Goal: Check status: Check status

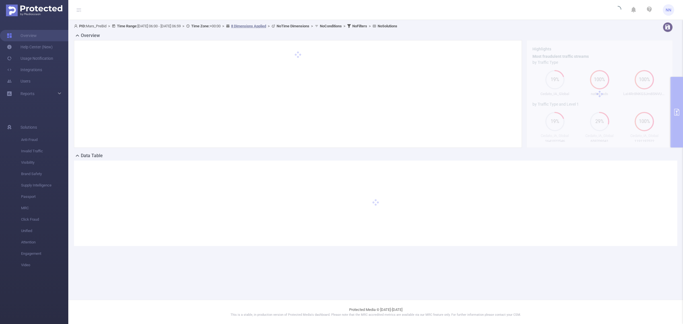
type input "[DATE] 06:00"
type input "[DATE] 06:59"
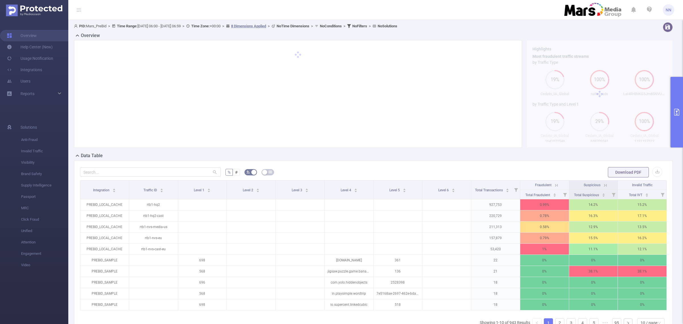
click at [681, 98] on button "primary" at bounding box center [677, 112] width 13 height 71
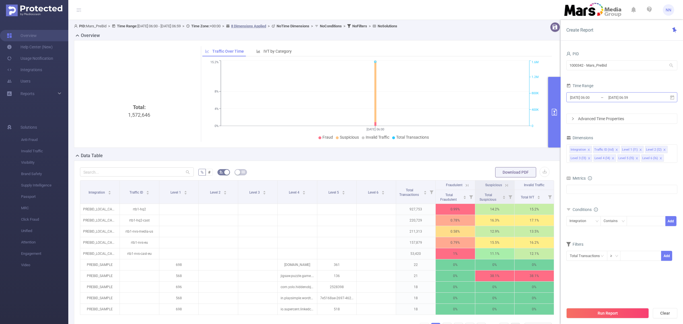
click at [603, 97] on input "[DATE] 06:00" at bounding box center [593, 98] width 46 height 8
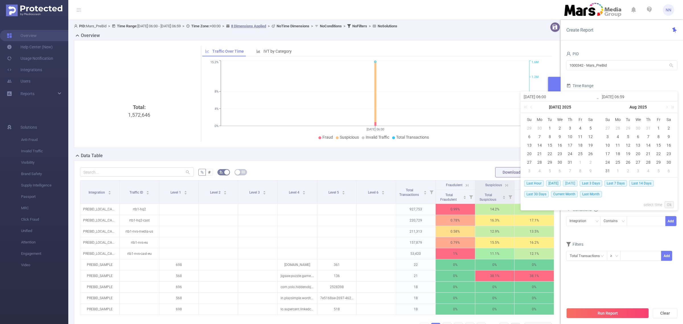
click at [573, 184] on span "[DATE]" at bounding box center [570, 183] width 15 height 6
type input "[DATE] 00:00"
type input "[DATE] 23:59"
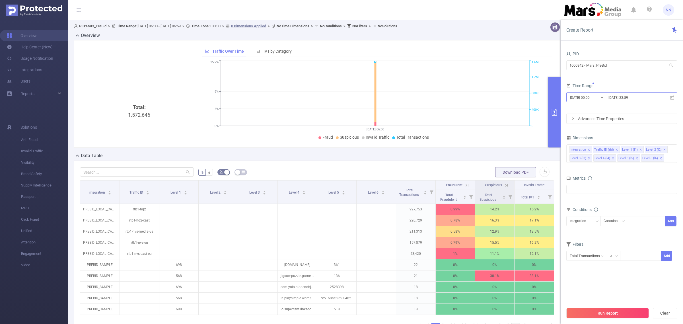
click at [608, 94] on input "[DATE] 23:59" at bounding box center [631, 98] width 46 height 8
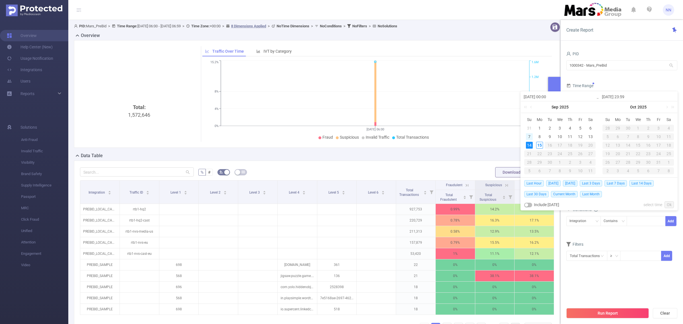
click at [532, 136] on div "7" at bounding box center [529, 136] width 7 height 7
type input "[DATE] 00:00"
type input "[DATE] 23:59"
type input "[DATE] 00:00"
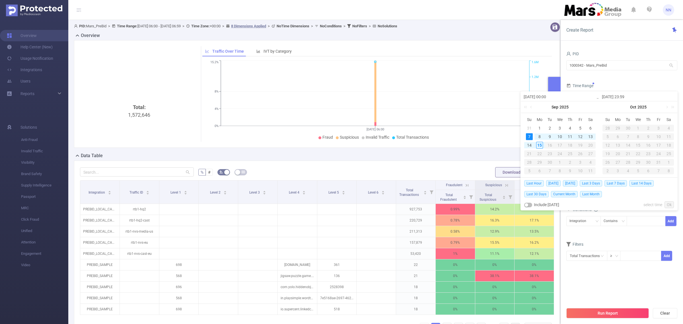
type input "[DATE] 23:59"
click at [671, 205] on link "Ok" at bounding box center [669, 204] width 9 height 7
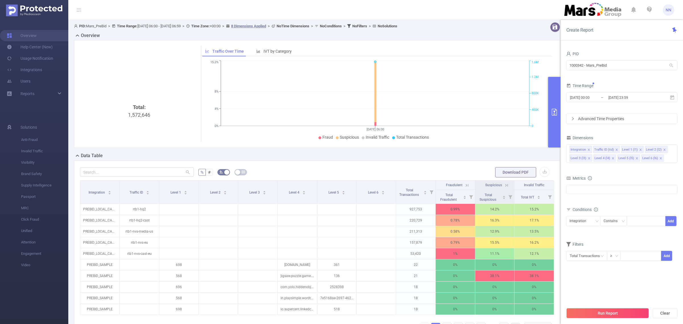
drag, startPoint x: 628, startPoint y: 312, endPoint x: 618, endPoint y: 311, distance: 10.0
click at [628, 313] on button "Run Report" at bounding box center [608, 313] width 83 height 10
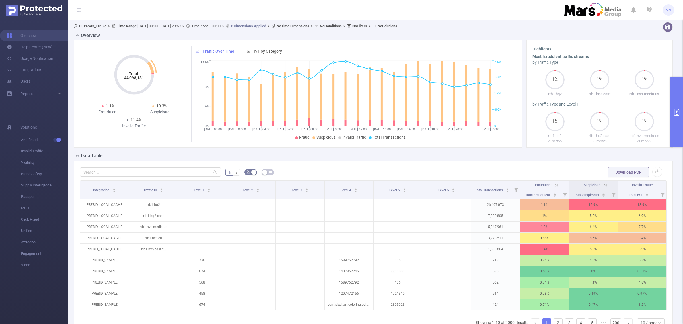
click at [131, 78] on tspan "44,098,181" at bounding box center [134, 77] width 20 height 5
copy tspan "44,098,181"
click at [674, 93] on button "primary" at bounding box center [677, 112] width 13 height 71
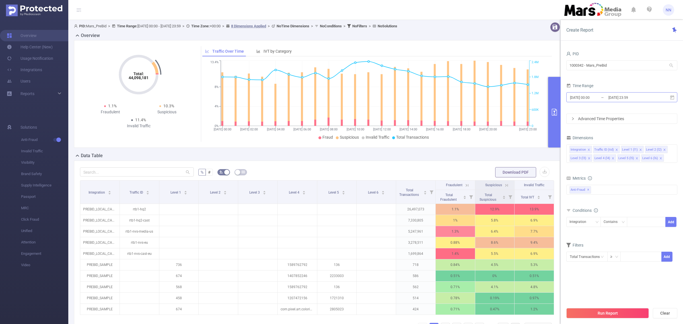
click at [642, 99] on input "[DATE] 23:59" at bounding box center [631, 98] width 46 height 8
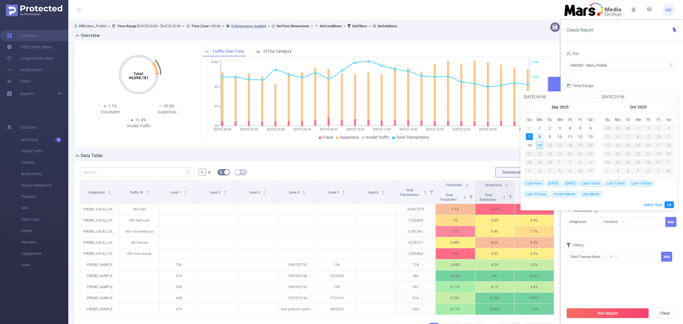
click at [540, 136] on div "8" at bounding box center [539, 136] width 7 height 7
type input "[DATE] 00:00"
type input "[DATE] 23:59"
type input "[DATE] 00:00"
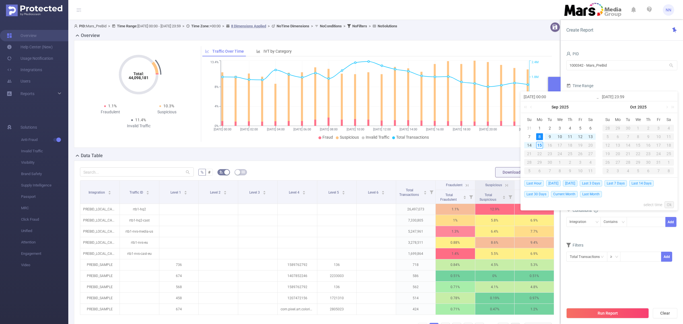
type input "[DATE] 23:59"
click at [674, 204] on link "Ok" at bounding box center [669, 204] width 9 height 7
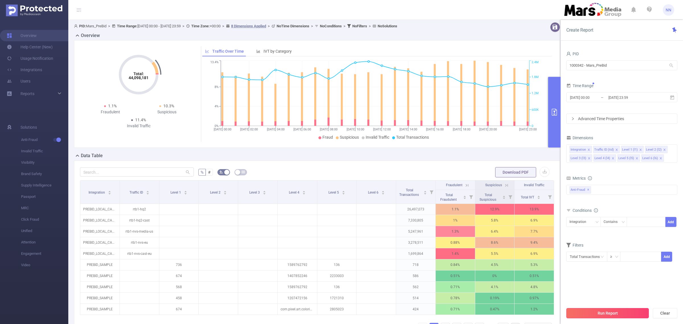
click at [626, 317] on button "Run Report" at bounding box center [608, 313] width 83 height 10
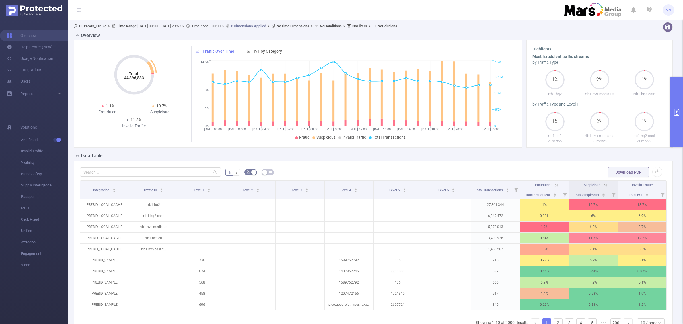
click at [130, 77] on tspan "44,396,533" at bounding box center [134, 77] width 20 height 5
copy tspan "44,396,533"
click at [683, 103] on button "primary" at bounding box center [677, 112] width 13 height 71
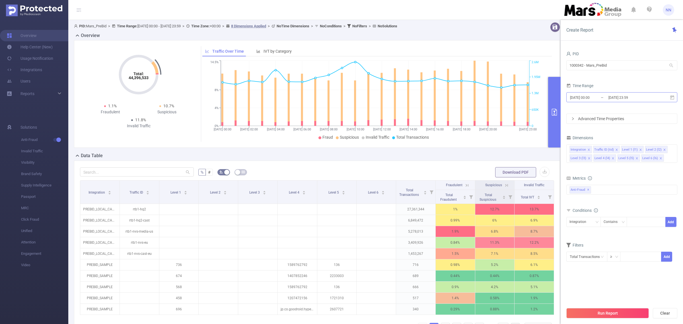
click at [625, 95] on input "[DATE] 23:59" at bounding box center [631, 98] width 46 height 8
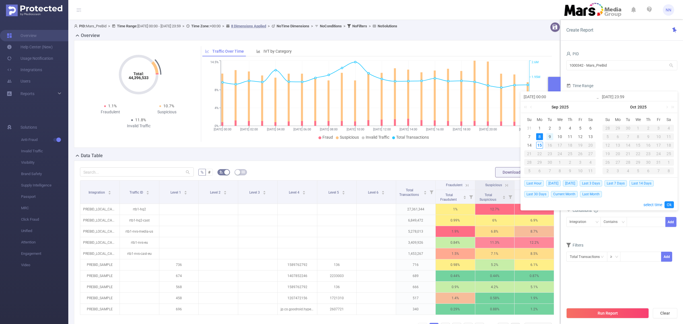
click at [551, 137] on div "9" at bounding box center [550, 136] width 7 height 7
type input "[DATE] 00:00"
type input "[DATE] 23:59"
type input "[DATE] 00:00"
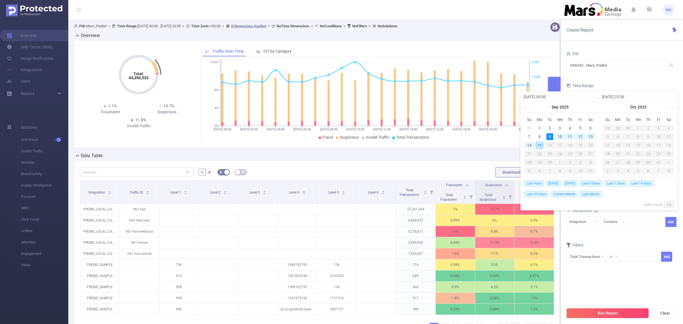
type input "[DATE] 23:59"
click at [670, 202] on link "Ok" at bounding box center [669, 204] width 9 height 7
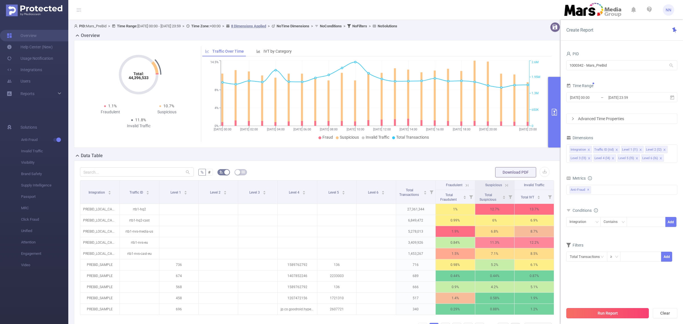
click at [605, 312] on button "Run Report" at bounding box center [608, 313] width 83 height 10
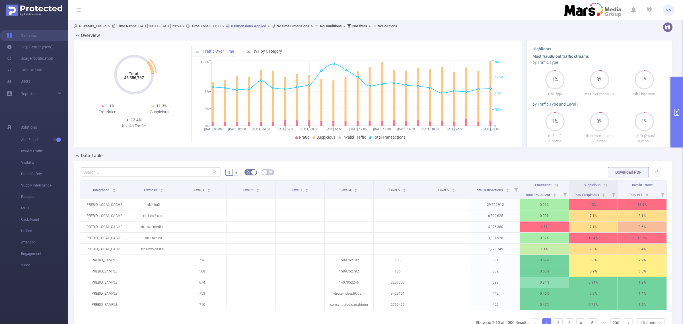
click at [129, 79] on tspan "45,556,767" at bounding box center [134, 77] width 20 height 5
copy tspan "45,556,767"
click at [674, 114] on icon "primary" at bounding box center [677, 112] width 7 height 7
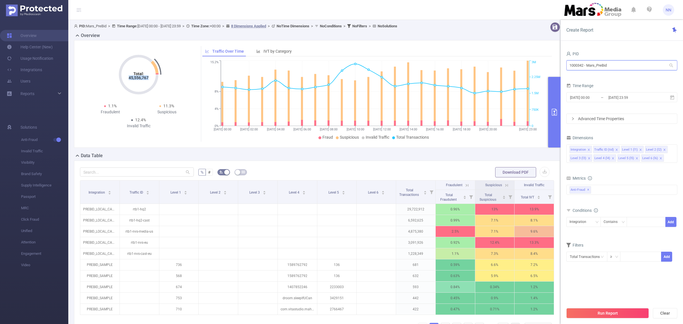
click at [634, 68] on input "1000342 - Mars_PreBid" at bounding box center [622, 65] width 111 height 10
click at [643, 94] on input "[DATE] 23:59" at bounding box center [631, 98] width 46 height 8
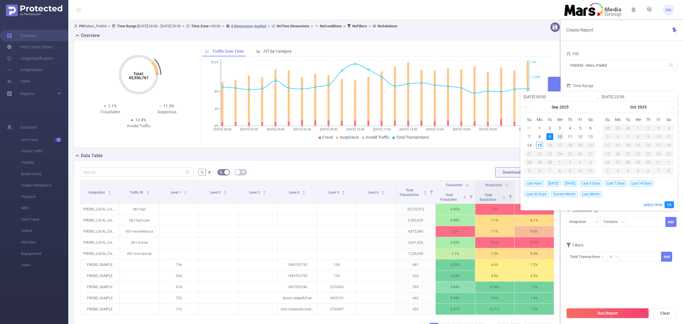
click at [559, 138] on div "10" at bounding box center [560, 136] width 7 height 7
type input "[DATE] 00:00"
type input "[DATE] 23:59"
type input "[DATE] 00:00"
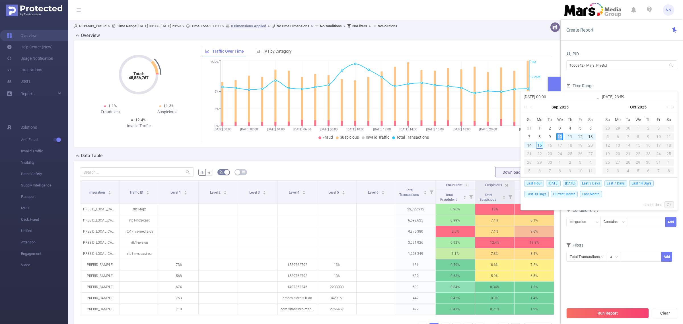
type input "[DATE] 23:59"
click at [671, 205] on link "Ok" at bounding box center [669, 204] width 9 height 7
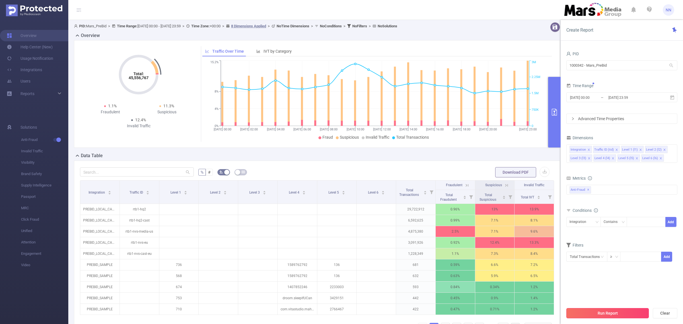
click at [592, 312] on button "Run Report" at bounding box center [608, 313] width 83 height 10
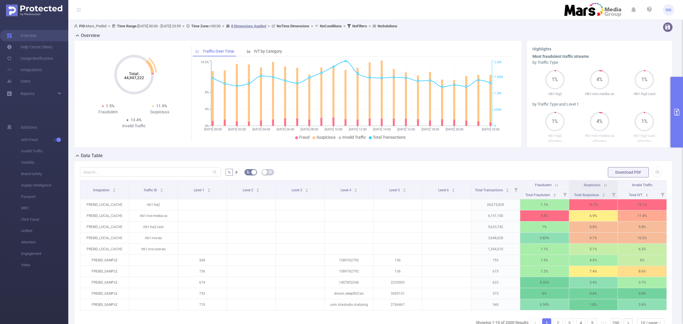
click at [132, 76] on tspan "44,947,222" at bounding box center [134, 77] width 20 height 5
click at [129, 76] on tspan "44,947,222" at bounding box center [134, 77] width 20 height 5
copy tspan "44,947,222"
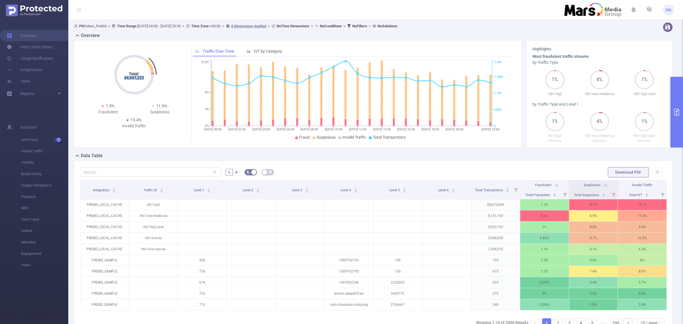
click at [683, 104] on button "primary" at bounding box center [677, 112] width 13 height 71
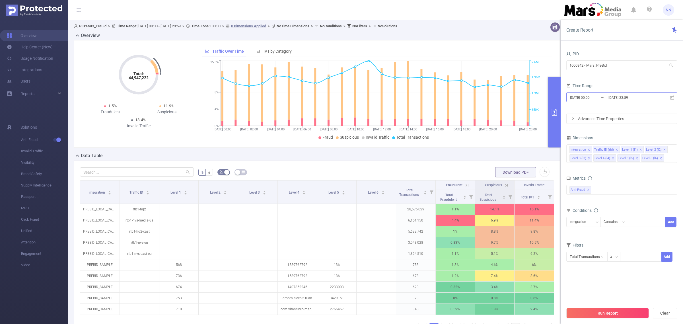
click at [635, 98] on input "[DATE] 23:59" at bounding box center [631, 98] width 46 height 8
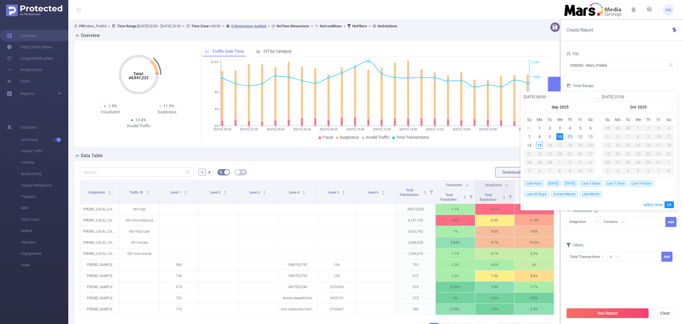
click at [570, 136] on div "11" at bounding box center [570, 136] width 7 height 7
type input "[DATE] 00:00"
type input "[DATE] 23:59"
type input "[DATE] 00:00"
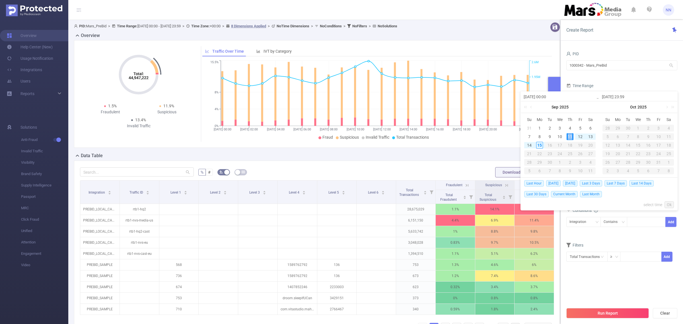
type input "[DATE] 23:59"
click at [673, 202] on link "Ok" at bounding box center [669, 204] width 9 height 7
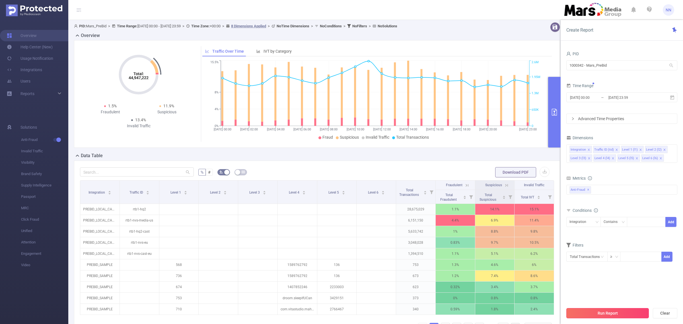
click at [583, 312] on button "Run Report" at bounding box center [608, 313] width 83 height 10
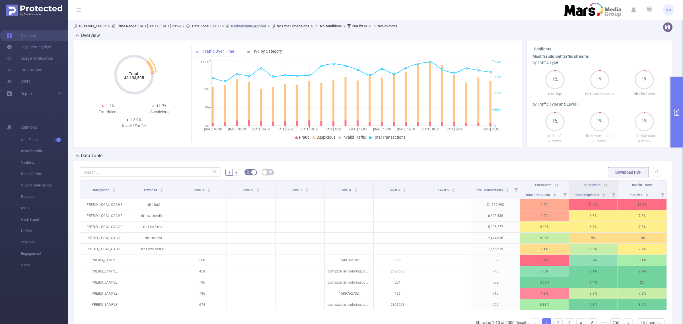
click at [128, 77] on tspan "48,193,595" at bounding box center [134, 77] width 20 height 5
copy tspan "48,193,595"
click at [682, 104] on button "primary" at bounding box center [677, 112] width 13 height 71
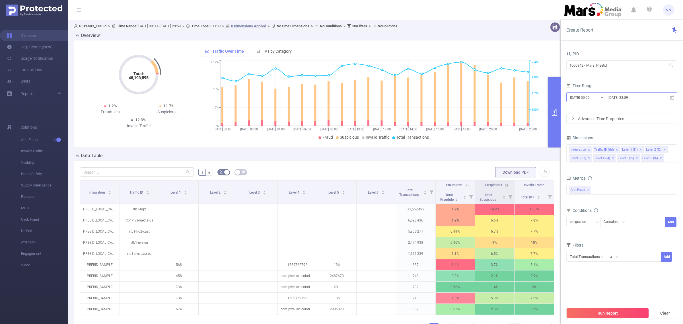
click at [648, 97] on input "[DATE] 23:59" at bounding box center [631, 98] width 46 height 8
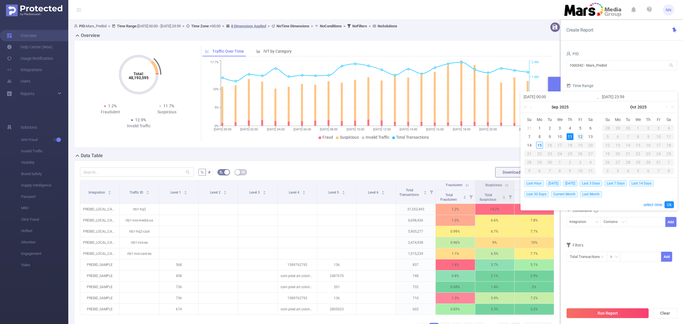
click at [581, 136] on div "12" at bounding box center [580, 136] width 7 height 7
type input "[DATE] 00:00"
type input "[DATE] 23:59"
type input "[DATE] 00:00"
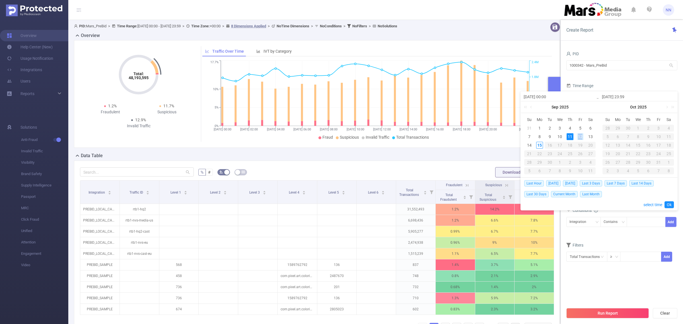
type input "[DATE] 23:59"
click at [671, 201] on link "Ok" at bounding box center [669, 204] width 9 height 7
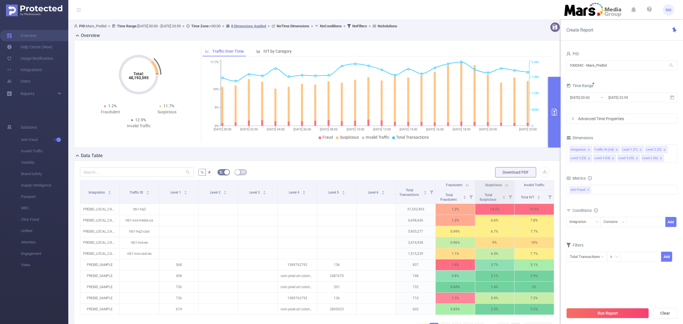
click at [618, 310] on button "Run Report" at bounding box center [608, 313] width 83 height 10
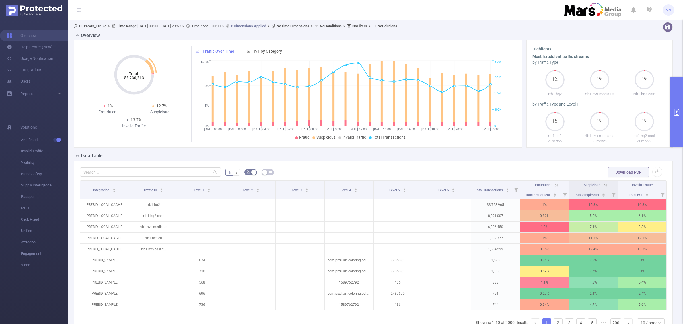
click at [134, 79] on tspan "52,230,213" at bounding box center [134, 77] width 20 height 5
click at [678, 103] on button "primary" at bounding box center [677, 112] width 13 height 71
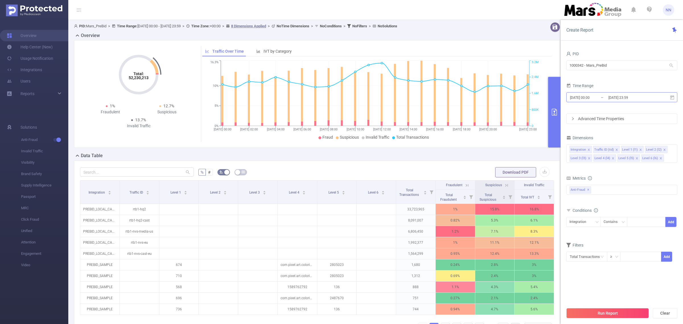
click at [652, 101] on input "[DATE] 23:59" at bounding box center [631, 98] width 46 height 8
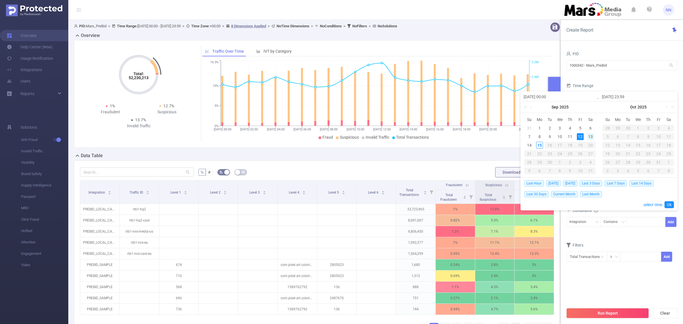
click at [592, 136] on div "13" at bounding box center [590, 136] width 7 height 7
type input "[DATE] 00:00"
type input "[DATE] 23:59"
type input "[DATE] 00:00"
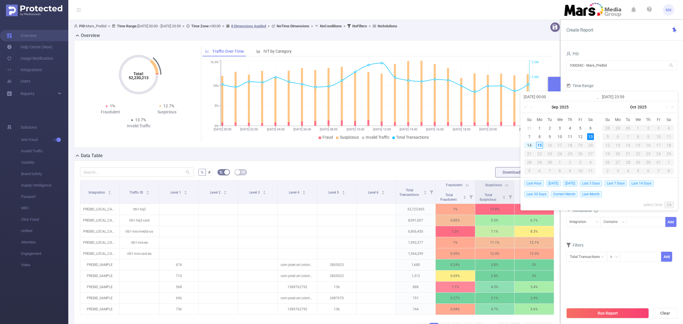
type input "[DATE] 23:59"
click at [668, 205] on link "Ok" at bounding box center [669, 204] width 9 height 7
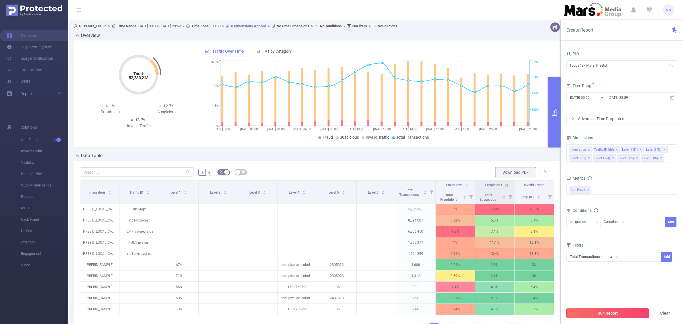
click at [612, 318] on button "Run Report" at bounding box center [608, 313] width 83 height 10
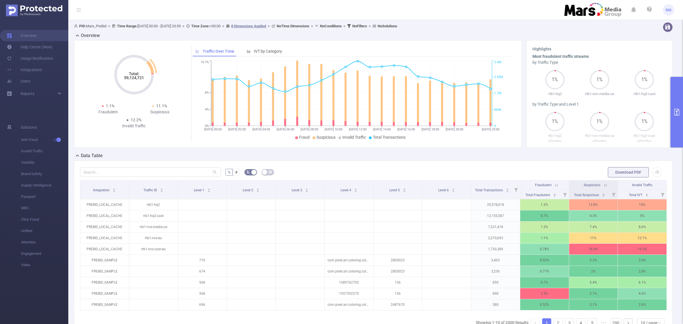
click at [129, 80] on icon "Total: 59,124,721" at bounding box center [134, 74] width 57 height 57
click at [129, 79] on tspan "59,124,721" at bounding box center [134, 77] width 20 height 5
copy tspan "59,124,721"
click at [677, 117] on button "primary" at bounding box center [677, 112] width 13 height 71
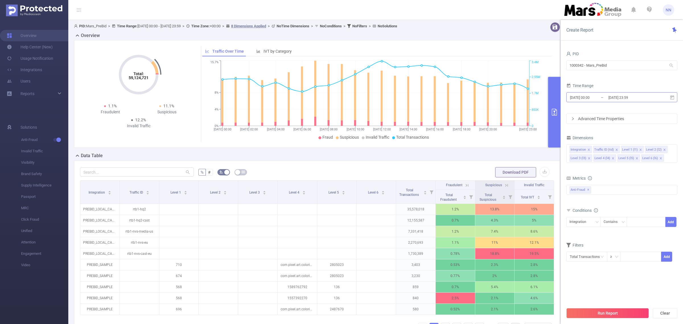
click at [638, 98] on input "[DATE] 23:59" at bounding box center [631, 98] width 46 height 8
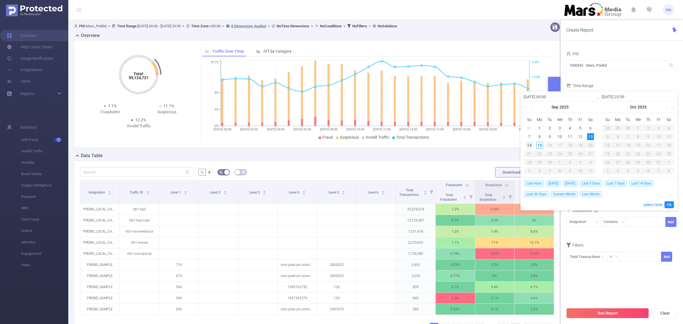
click at [527, 145] on div "14" at bounding box center [529, 145] width 7 height 7
type input "[DATE] 00:00"
type input "[DATE] 23:59"
type input "[DATE] 00:00"
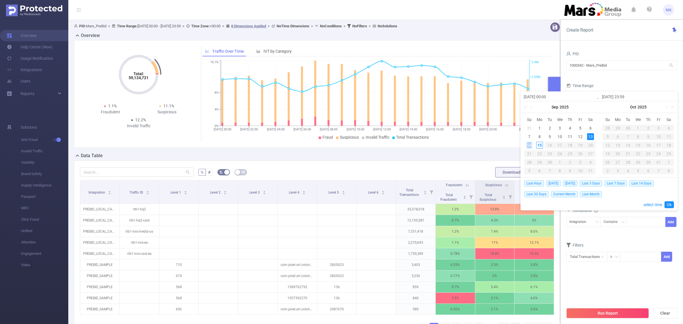
type input "[DATE] 23:59"
click at [671, 203] on link "Ok" at bounding box center [669, 204] width 9 height 7
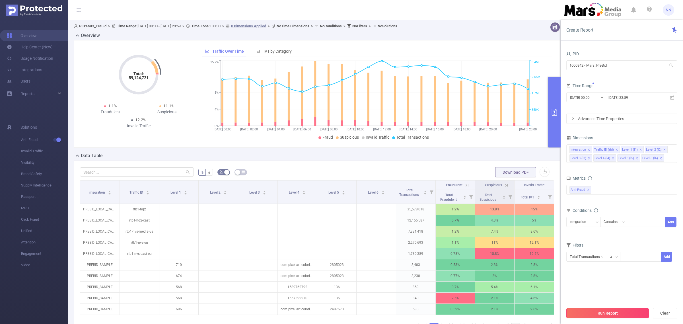
click at [616, 311] on button "Run Report" at bounding box center [608, 313] width 83 height 10
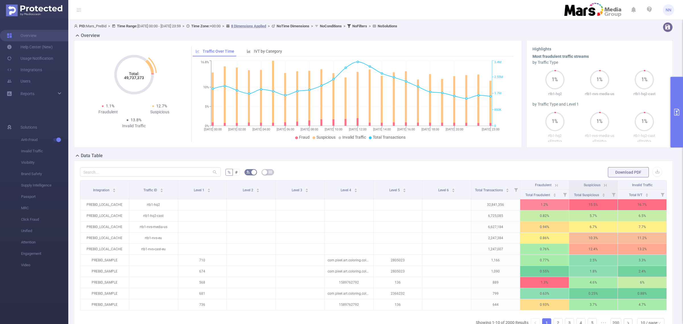
click at [135, 77] on tspan "49,737,373" at bounding box center [134, 77] width 20 height 5
copy tspan "49,737,373"
